Goal: Information Seeking & Learning: Check status

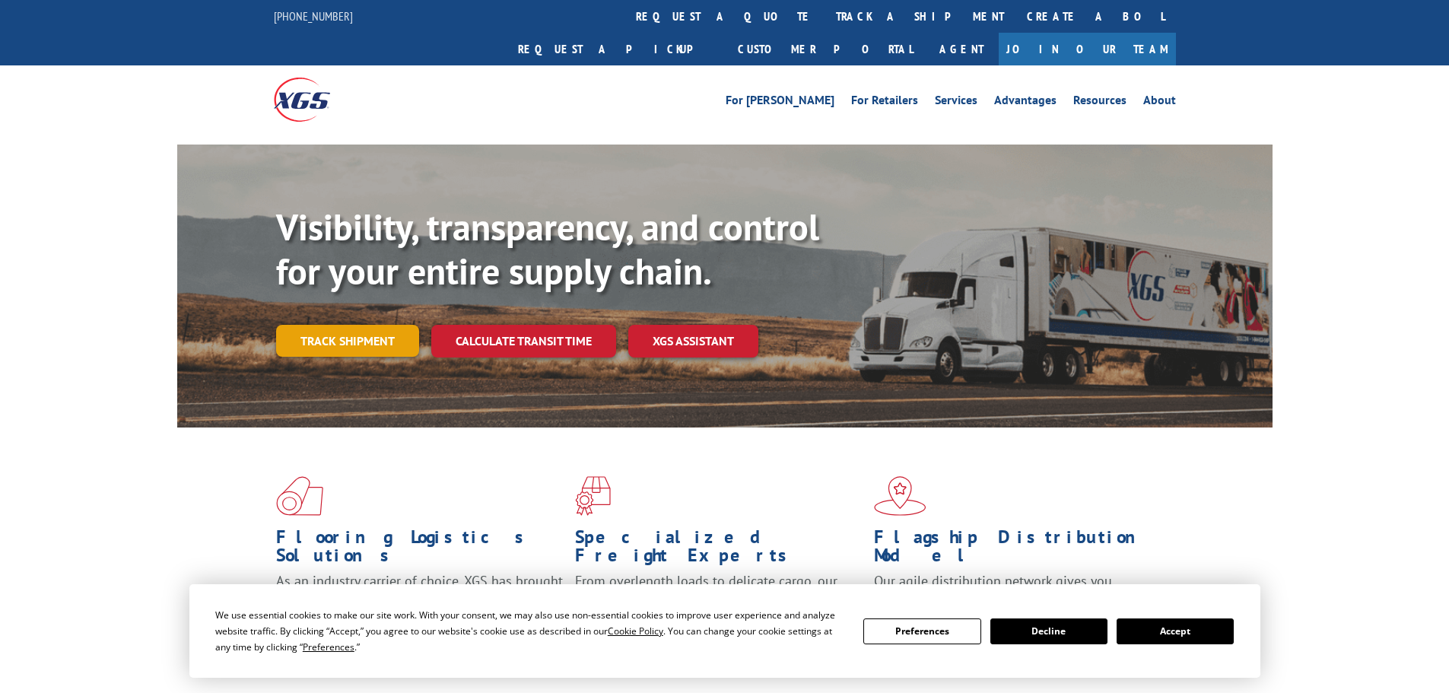
click at [348, 325] on link "Track shipment" at bounding box center [347, 341] width 143 height 32
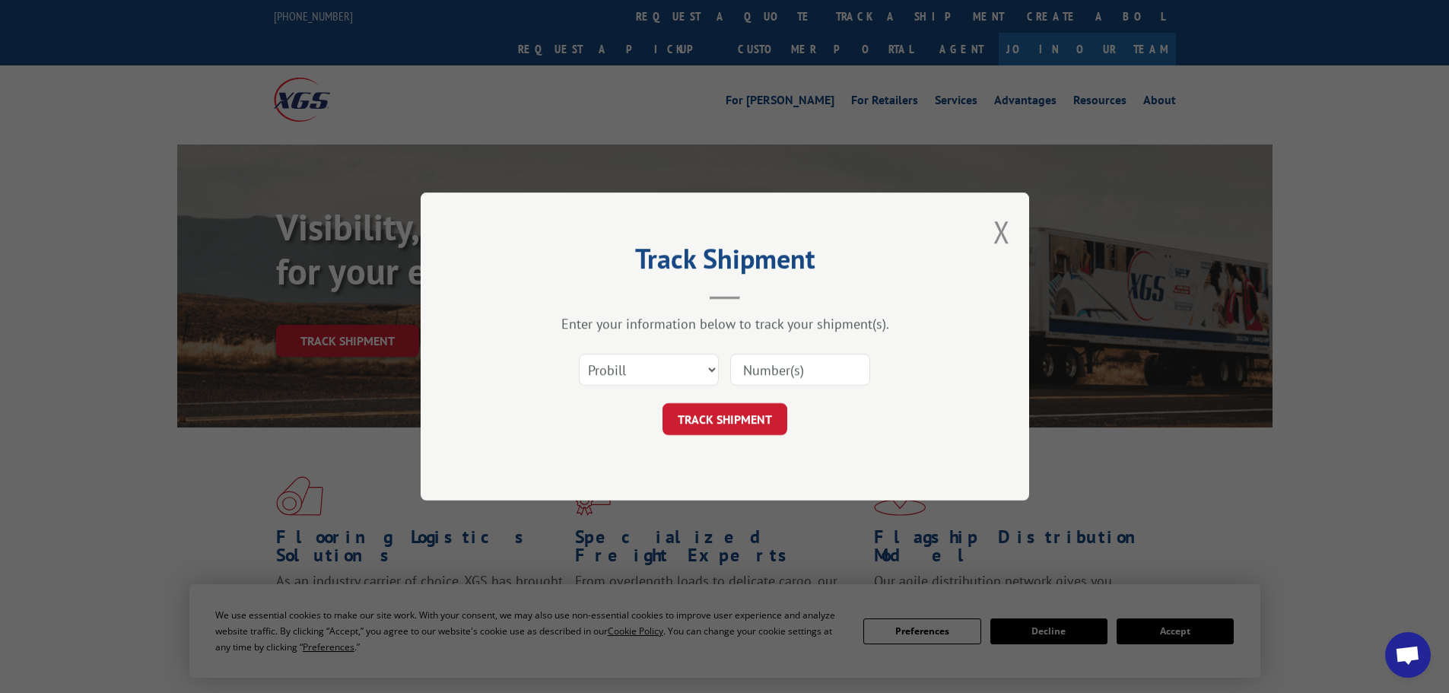
click at [753, 367] on input at bounding box center [800, 370] width 140 height 32
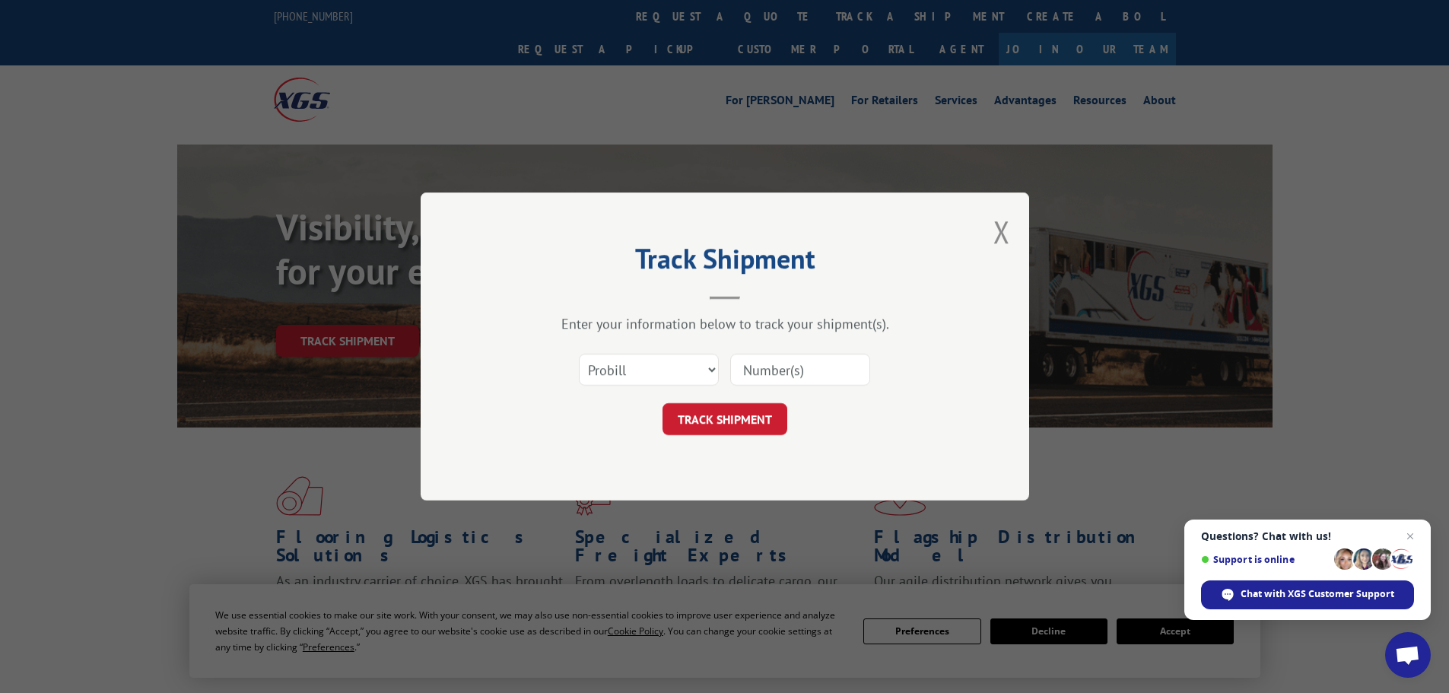
paste input "AA05005967"
type input "AA05005967"
click at [723, 421] on button "TRACK SHIPMENT" at bounding box center [725, 419] width 125 height 32
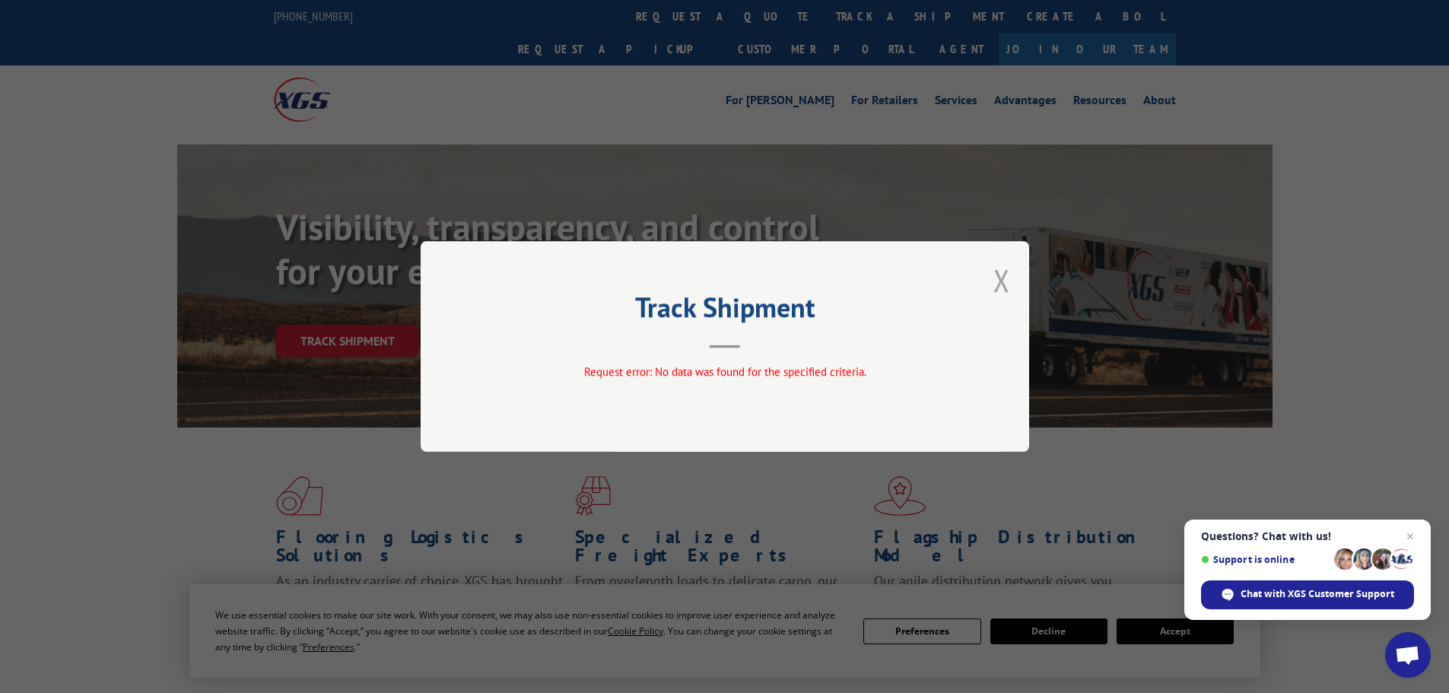
click at [994, 280] on button "Close modal" at bounding box center [1001, 280] width 17 height 40
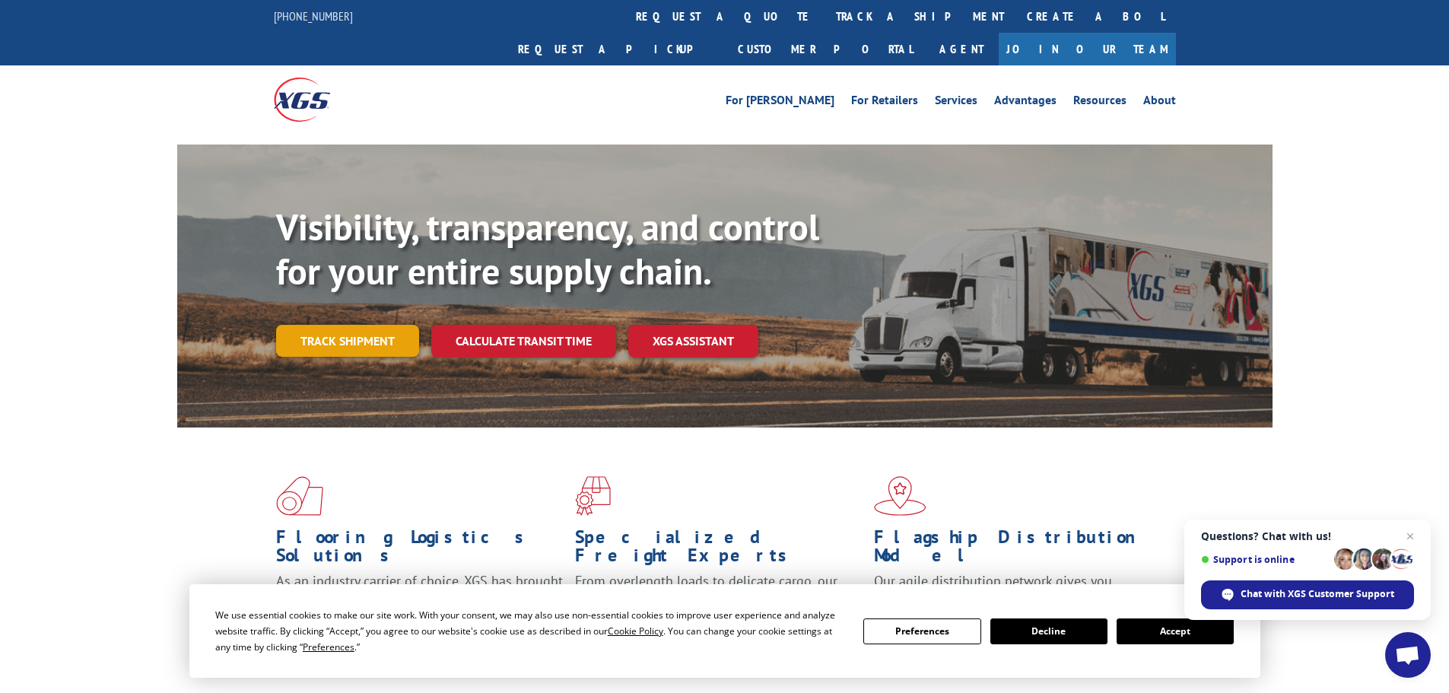
click at [367, 325] on link "Track shipment" at bounding box center [347, 341] width 143 height 32
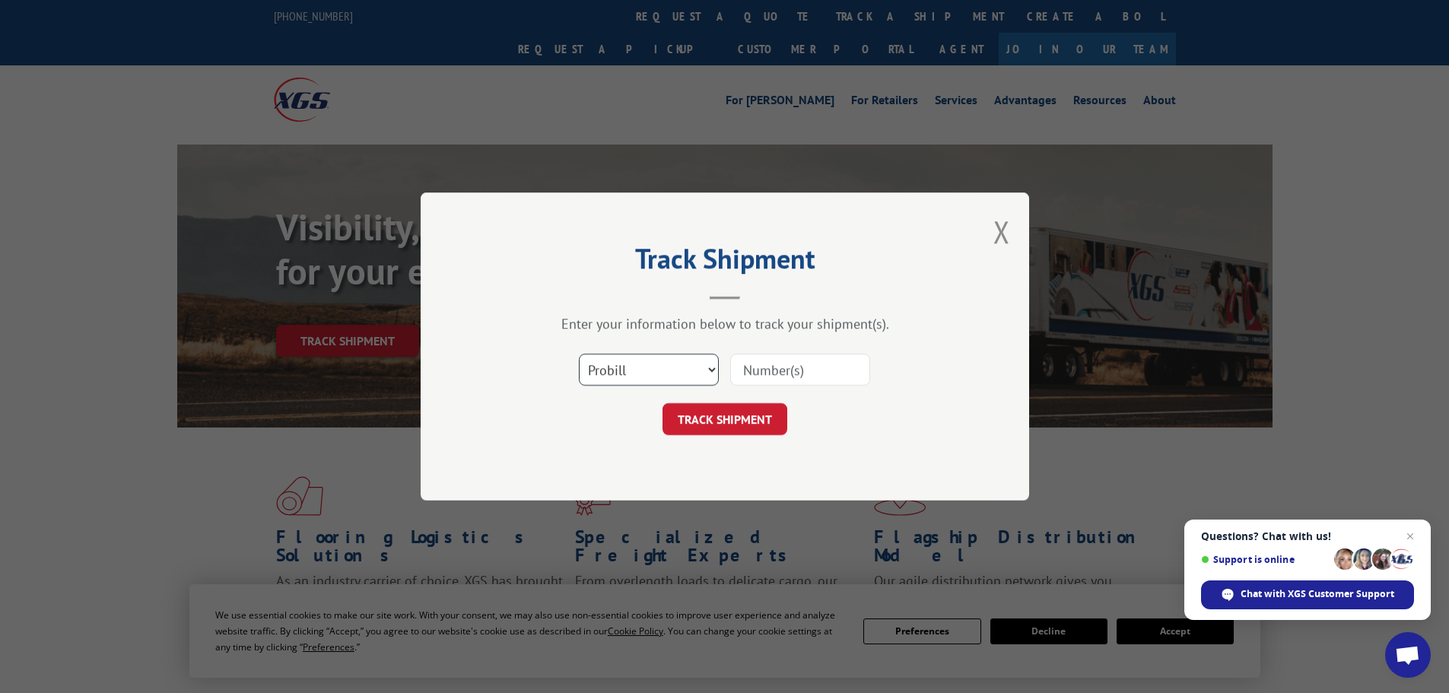
click at [667, 362] on select "Select category... Probill BOL PO" at bounding box center [649, 370] width 140 height 32
select select "bol"
click at [579, 354] on select "Select category... Probill BOL PO" at bounding box center [649, 370] width 140 height 32
click at [771, 372] on input at bounding box center [800, 370] width 140 height 32
paste input "AA05005967"
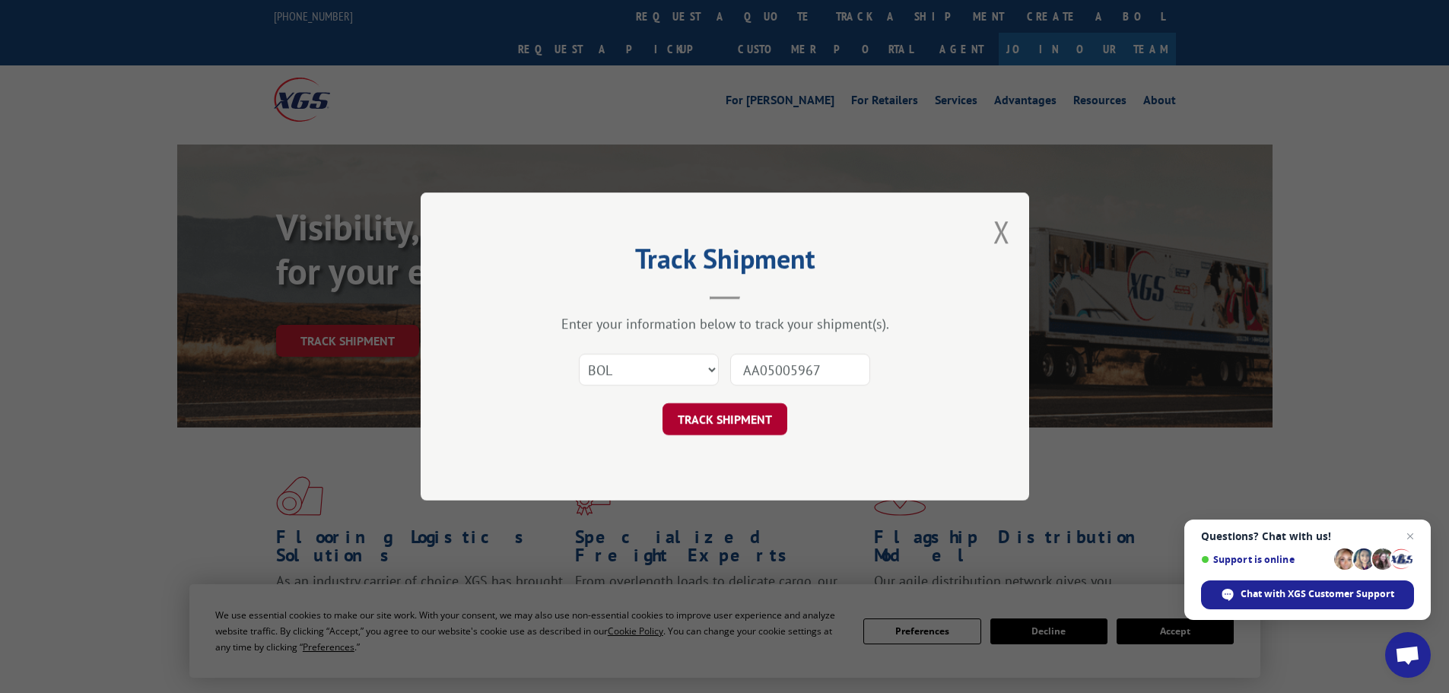
type input "AA05005967"
click at [718, 425] on button "TRACK SHIPMENT" at bounding box center [725, 419] width 125 height 32
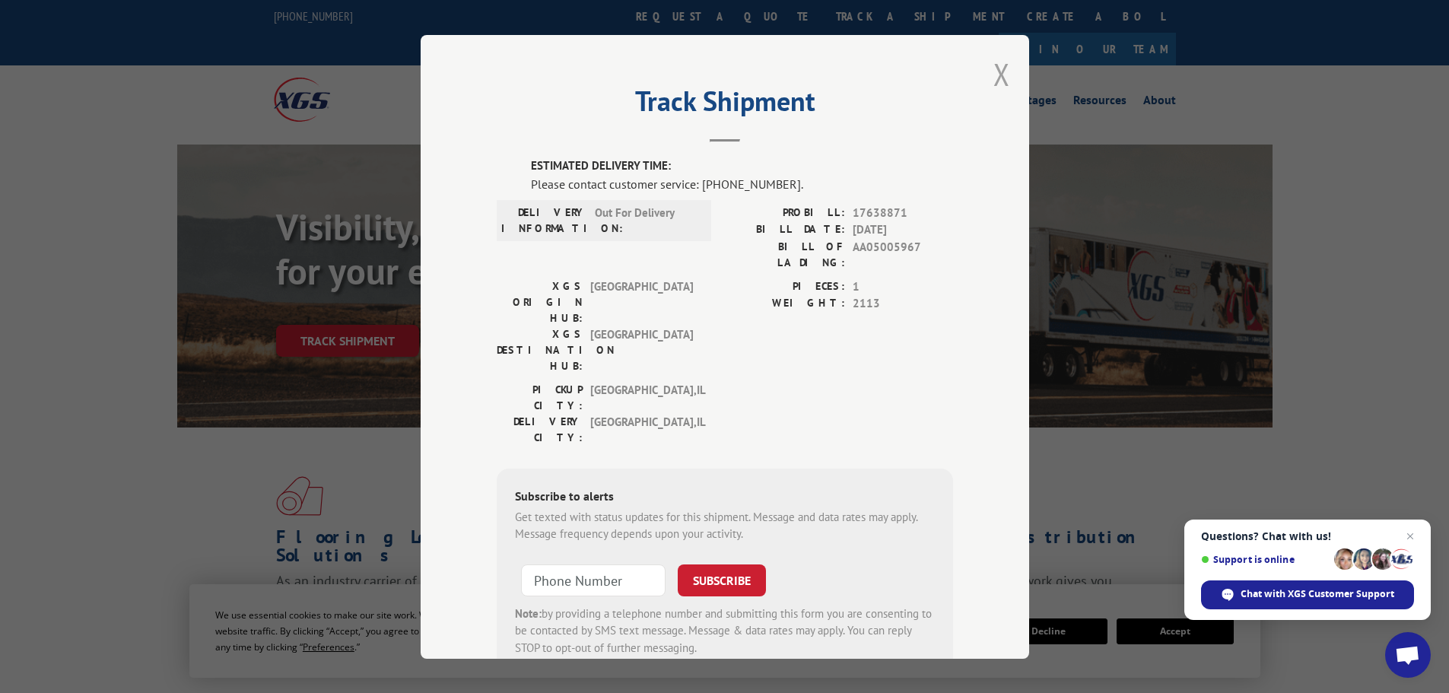
click at [994, 81] on button "Close modal" at bounding box center [1001, 74] width 17 height 40
